Goal: Check status

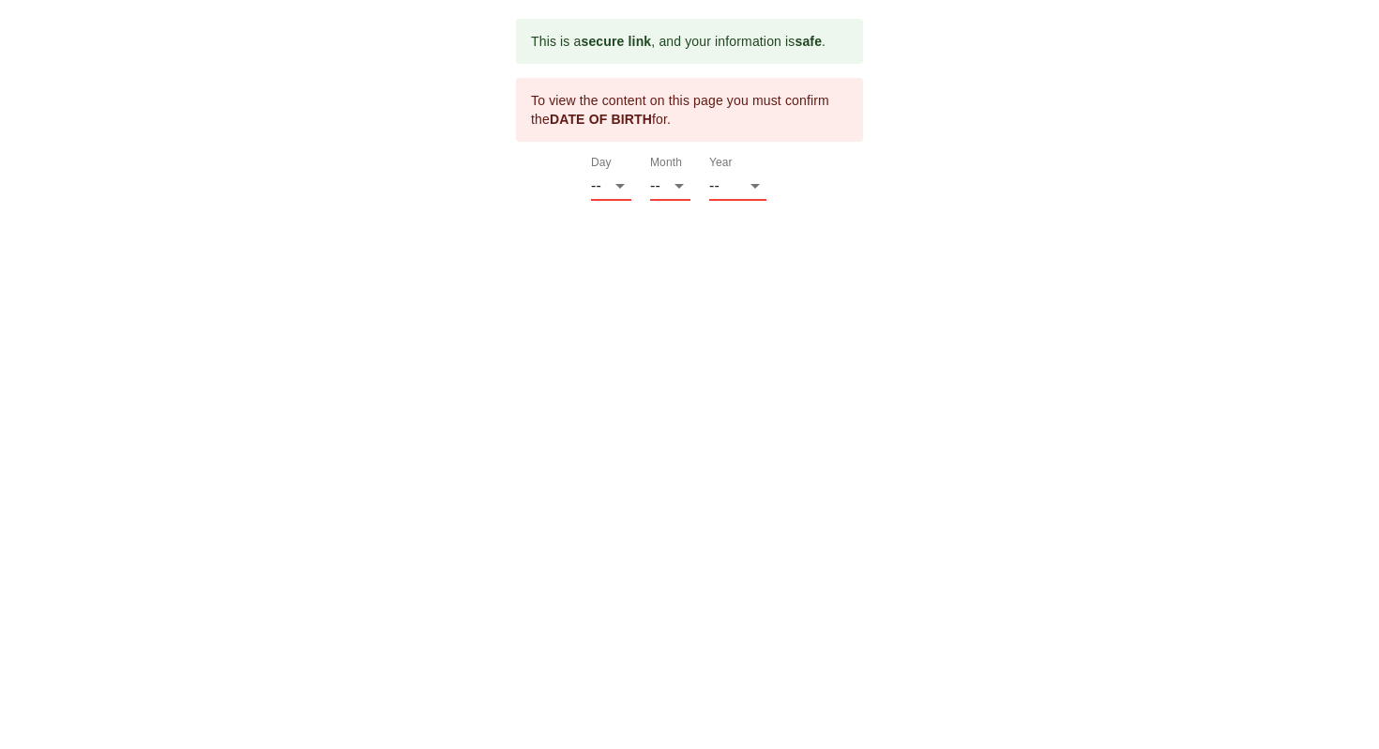
click at [699, 195] on div "Month -- 01 02 03 04 05 06 07 08 09 10 11 12" at bounding box center [679, 178] width 59 height 45
click at [620, 186] on select "-- 01 02 03 04 05 06 07 08 09 10 11 12 13 14 15 16 17 18 19 20 21 22 23 24 25 2…" at bounding box center [611, 186] width 40 height 30
select select "30"
click at [591, 171] on select "-- 01 02 03 04 05 06 07 08 09 10 11 12 13 14 15 16 17 18 19 20 21 22 23 24 25 2…" at bounding box center [611, 186] width 40 height 30
click at [680, 185] on select "-- 01 02 03 04 05 06 07 08 09 10 11 12" at bounding box center [670, 186] width 40 height 30
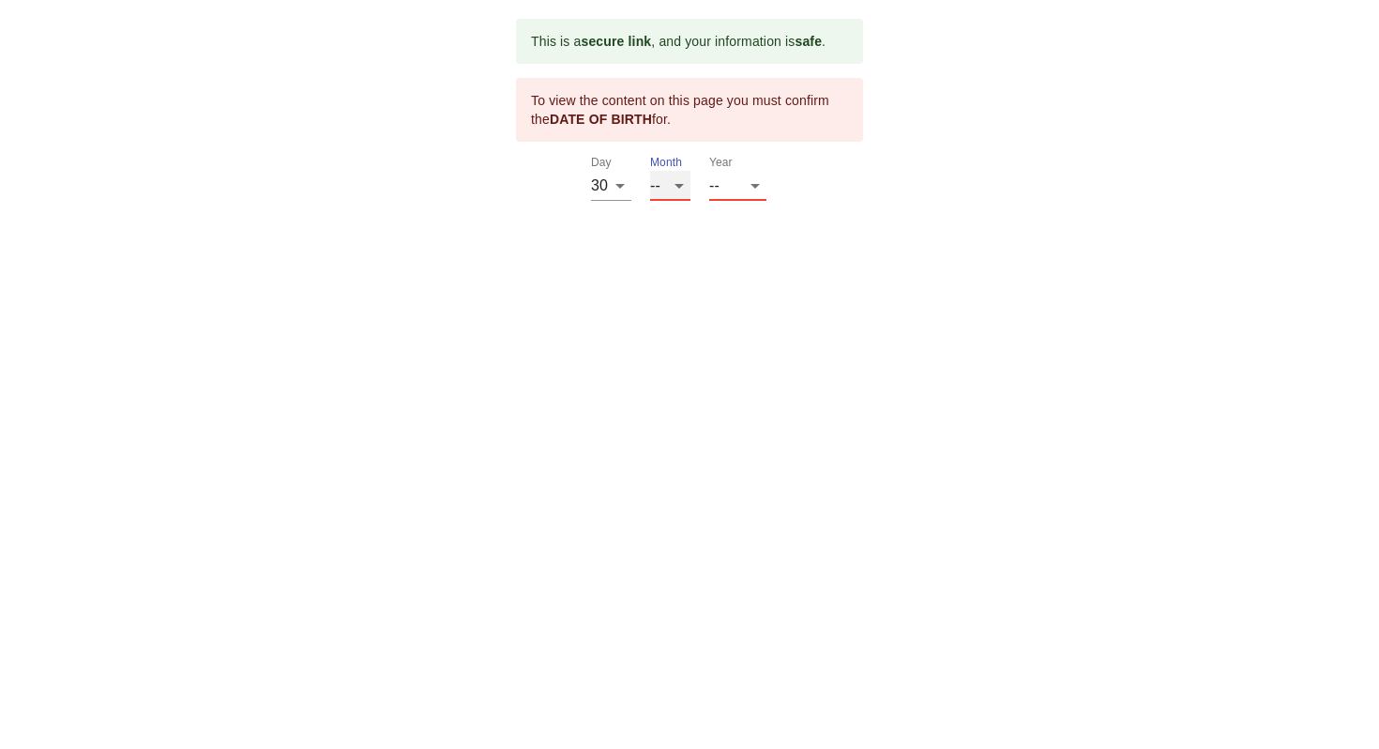
select select "08"
click at [650, 171] on select "-- 01 02 03 04 05 06 07 08 09 10 11 12" at bounding box center [670, 186] width 40 height 30
click at [752, 187] on select "-- 2025 2024 2023 2022 2021 2020 2019 2018 2017 2016 2015 2014 2013 2012 2011 2…" at bounding box center [737, 186] width 57 height 30
select select "1940"
click at [709, 201] on select "-- 2025 2024 2023 2022 2021 2020 2019 2018 2017 2016 2015 2014 2013 2012 2011 2…" at bounding box center [737, 186] width 57 height 30
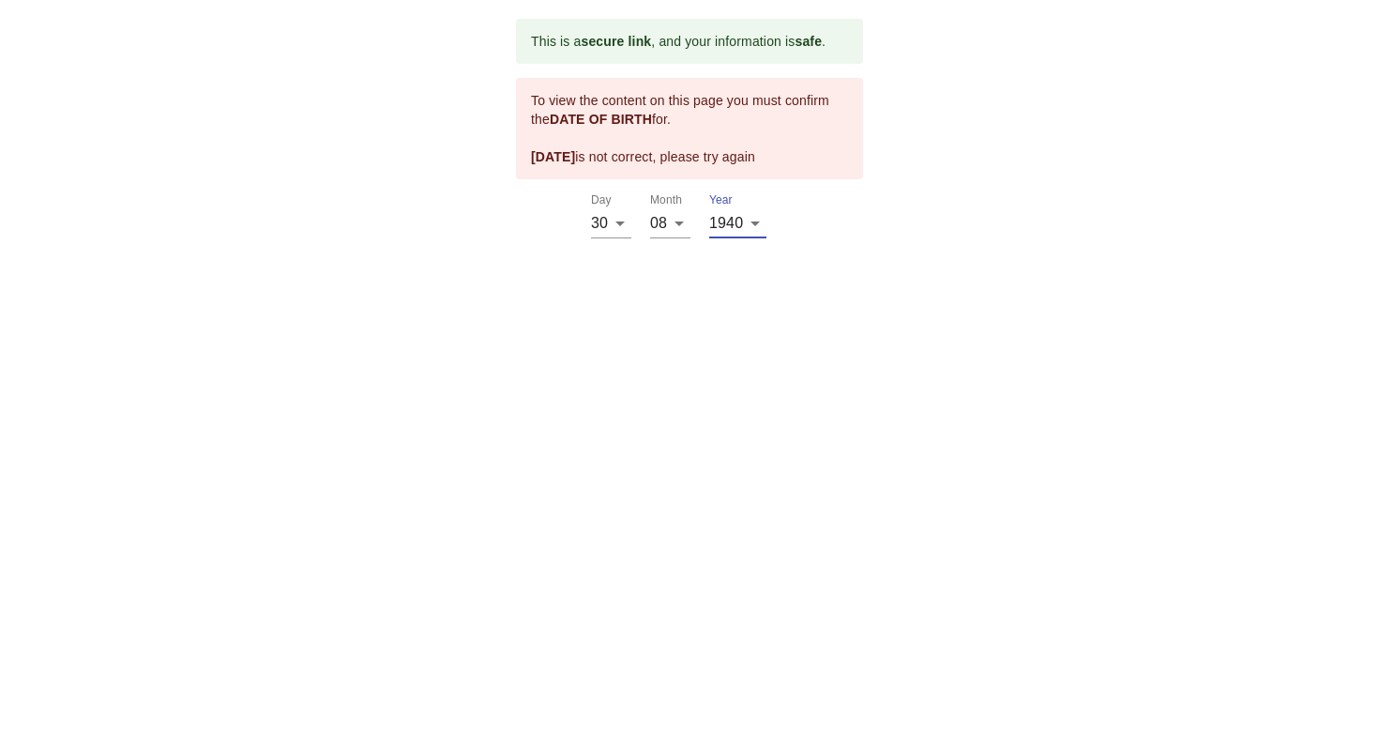
click at [733, 257] on html "This is a secure link , and your information is safe . To view the content on t…" at bounding box center [689, 128] width 1379 height 257
click at [760, 229] on select "-- 2025 2024 2023 2022 2021 2020 2019 2018 2017 2016 2015 2014 2013 2012 2011 2…" at bounding box center [737, 223] width 57 height 30
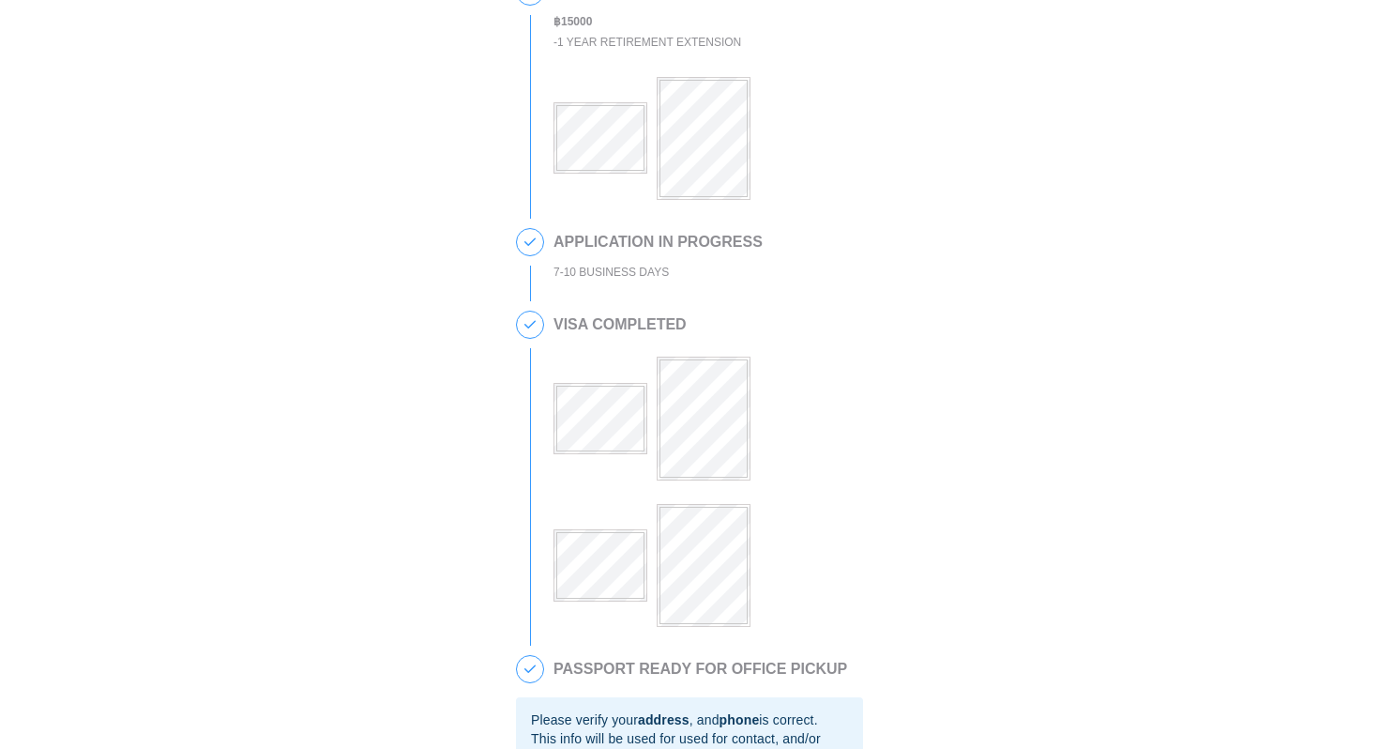
scroll to position [371, 0]
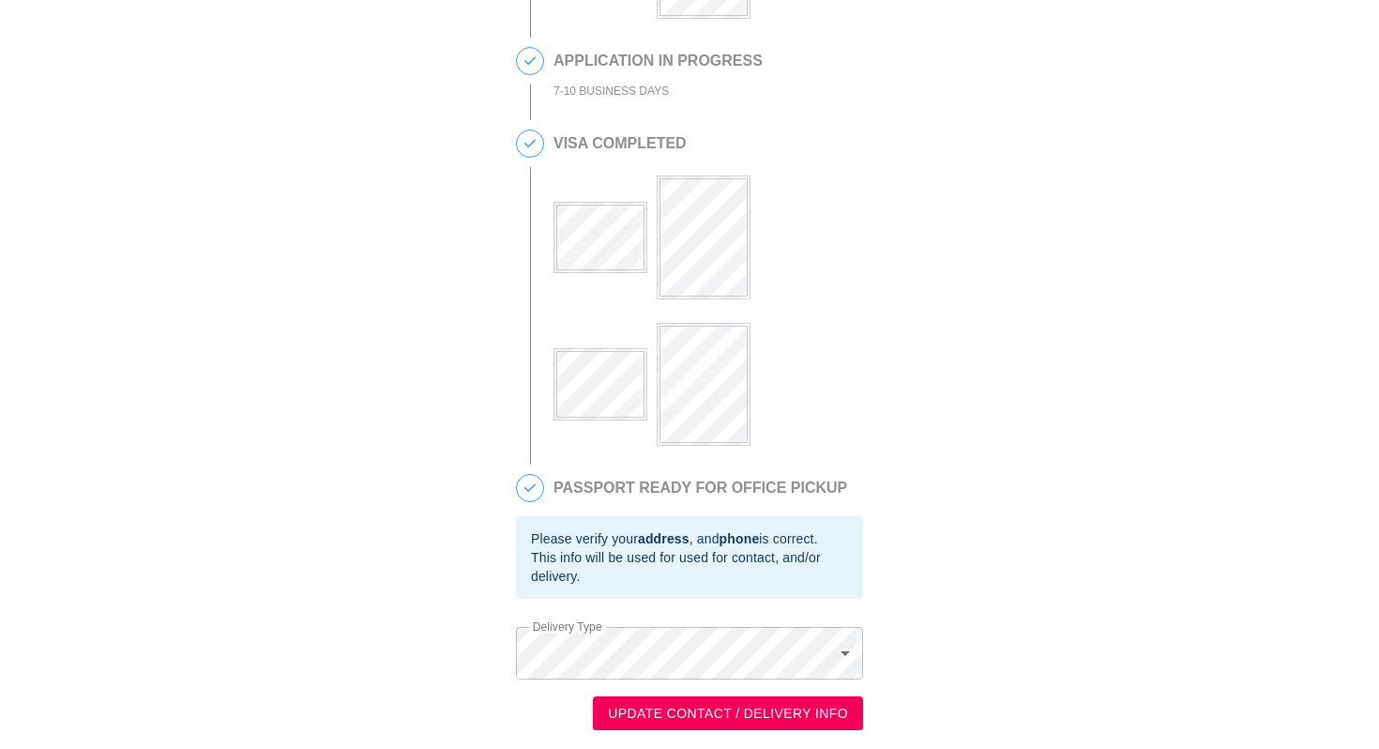
click at [907, 320] on div "This is a secure link , and your information is safe . 1 PASSPORT RECEIVED CHOW…" at bounding box center [689, 192] width 1341 height 1076
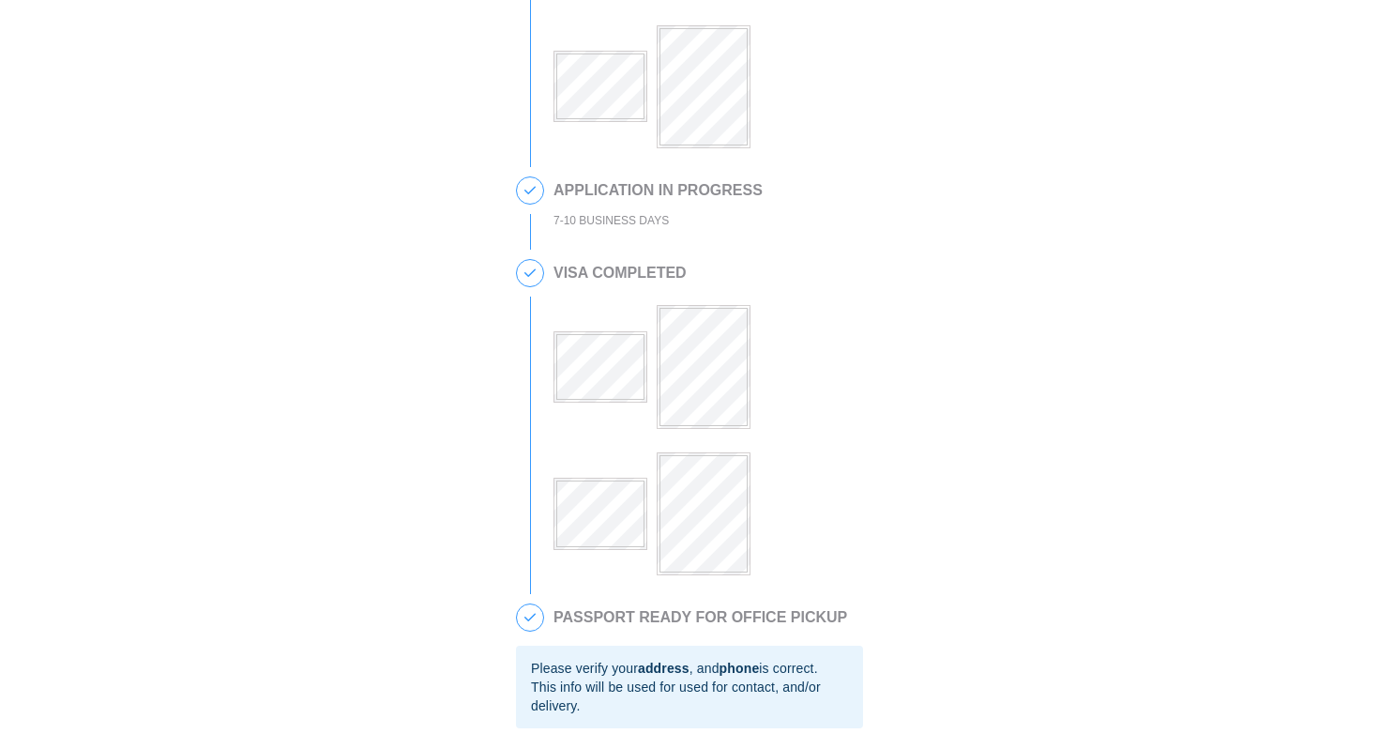
scroll to position [12, 0]
